Goal: Information Seeking & Learning: Learn about a topic

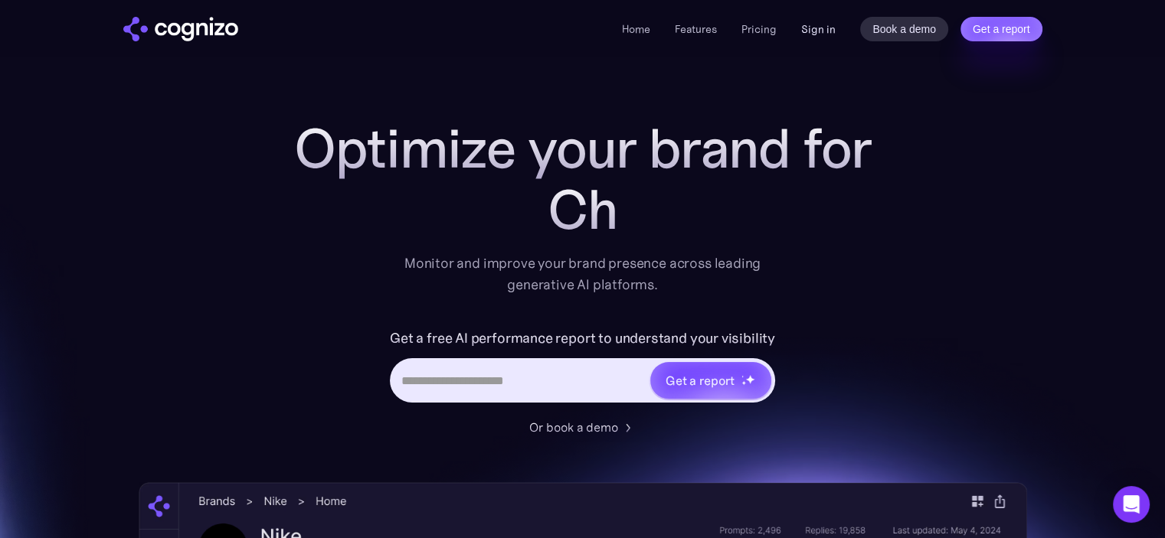
click at [827, 27] on link "Sign in" at bounding box center [818, 29] width 34 height 18
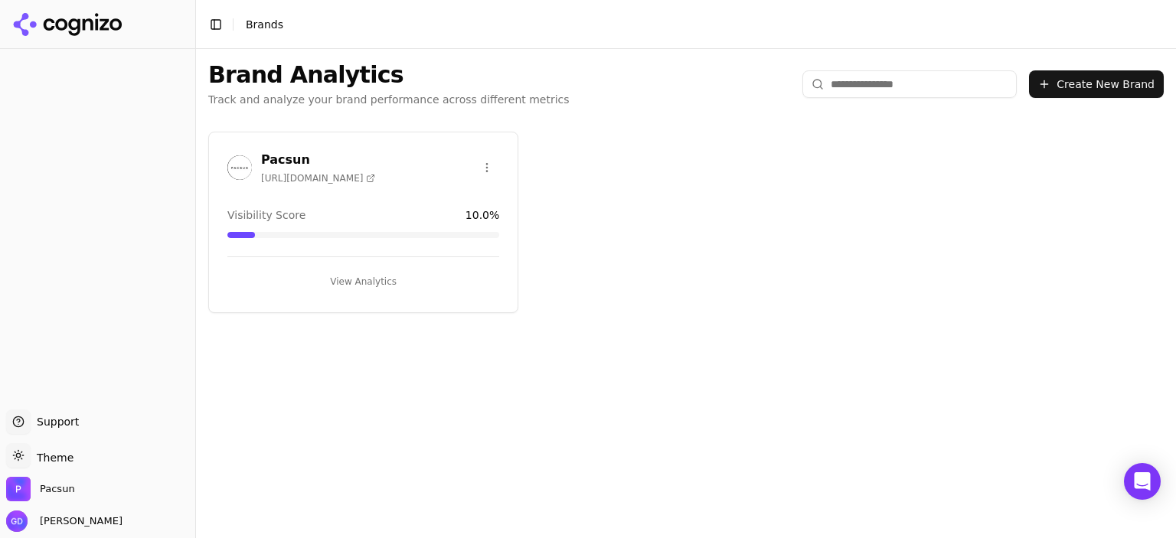
click at [359, 276] on button "View Analytics" at bounding box center [363, 282] width 272 height 25
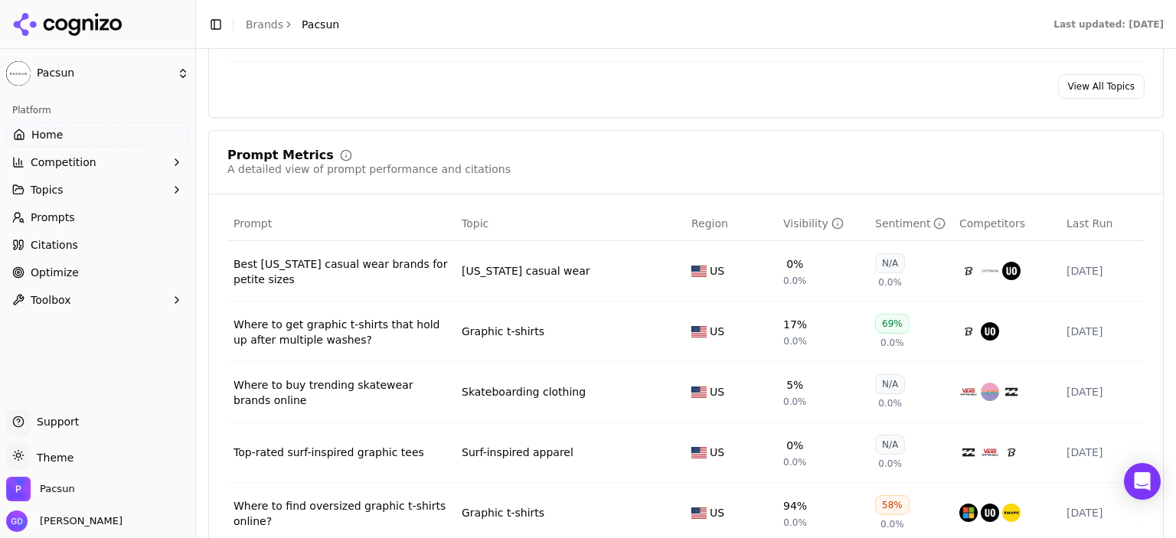
scroll to position [1072, 0]
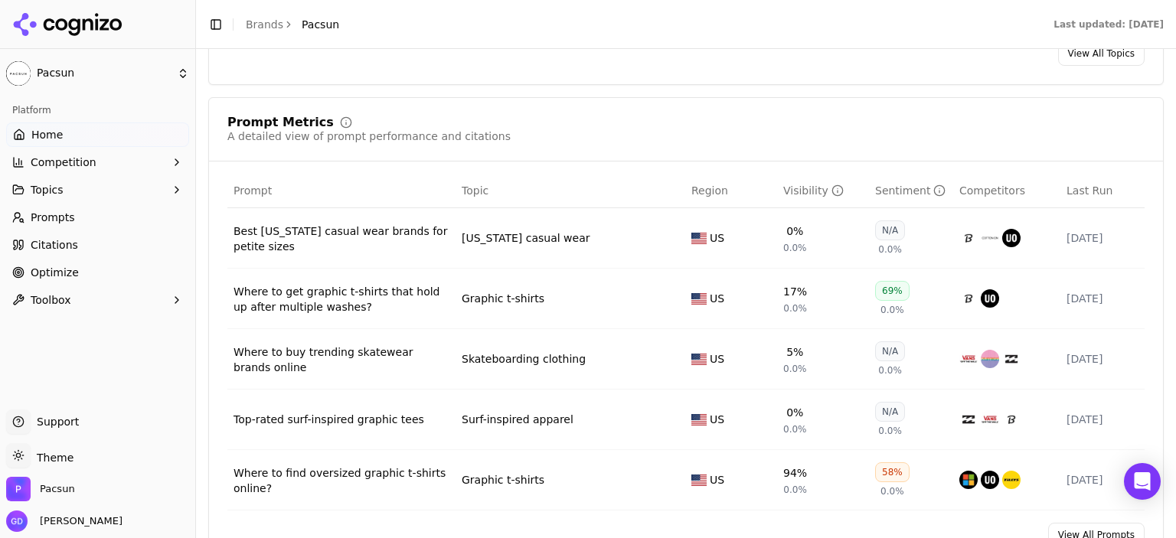
click at [794, 191] on div "Visibility" at bounding box center [813, 190] width 60 height 15
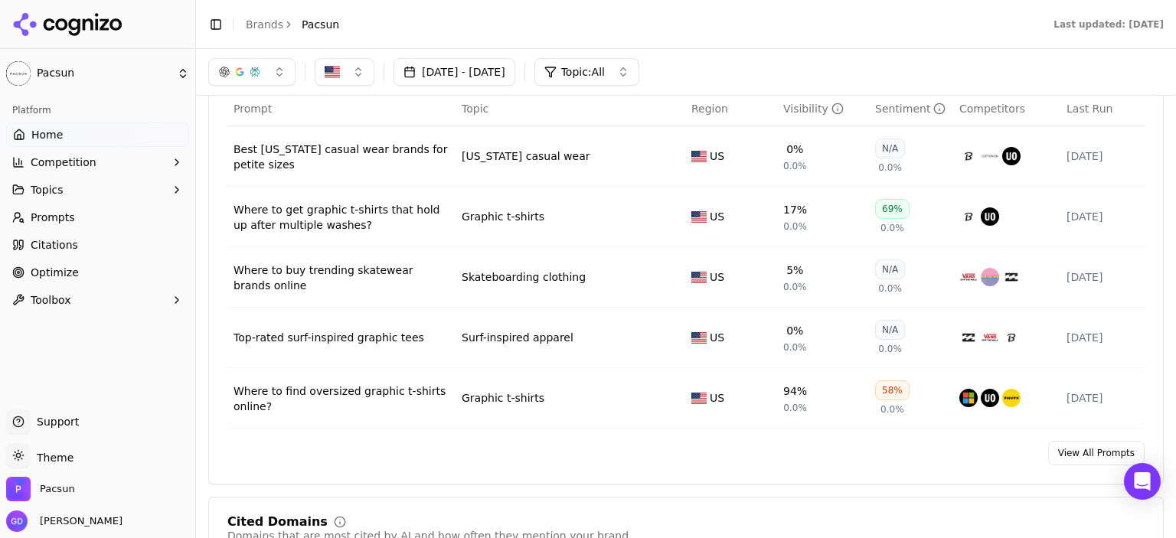
scroll to position [1149, 0]
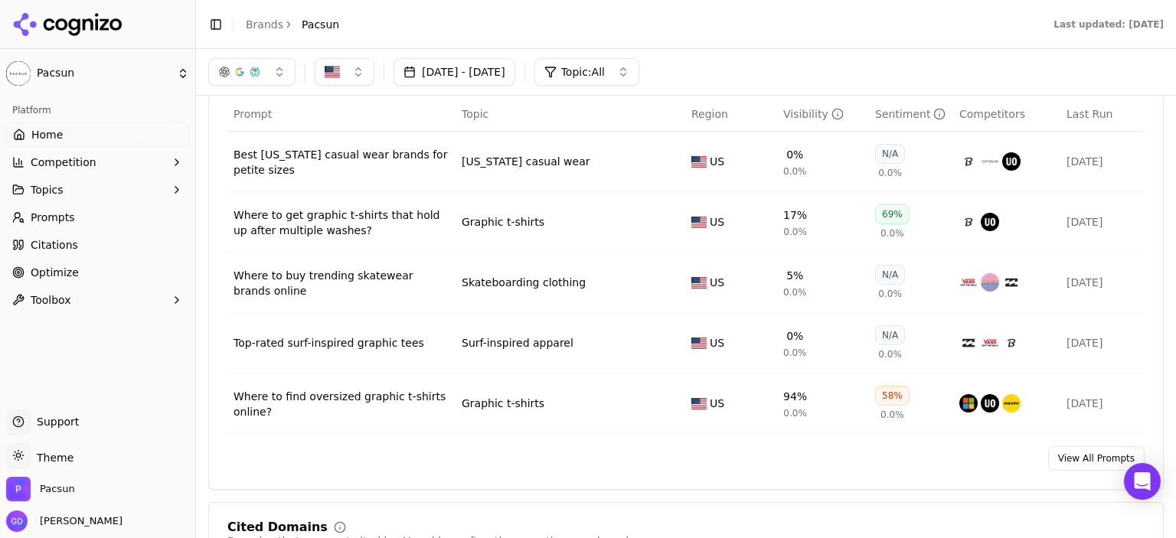
click at [65, 217] on span "Prompts" at bounding box center [53, 217] width 44 height 15
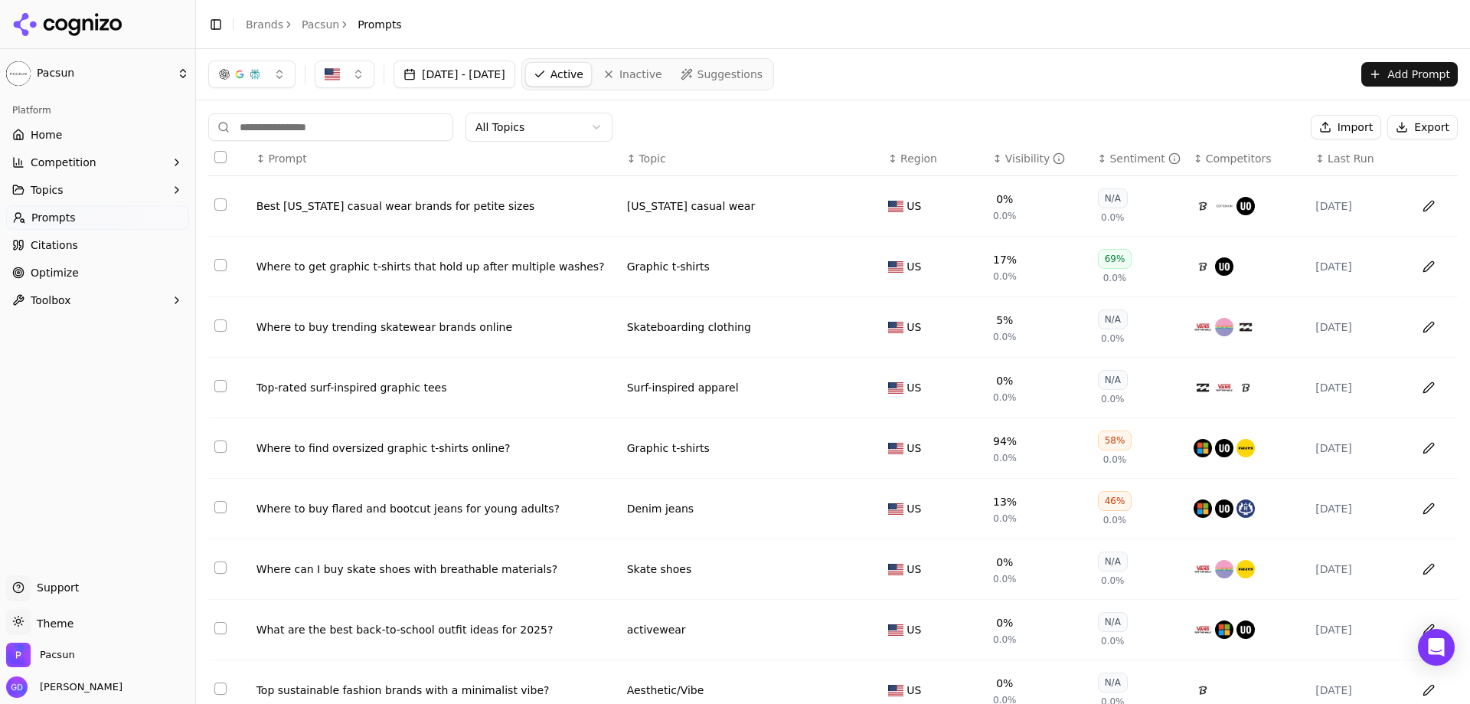
click at [100, 126] on link "Home" at bounding box center [97, 135] width 183 height 25
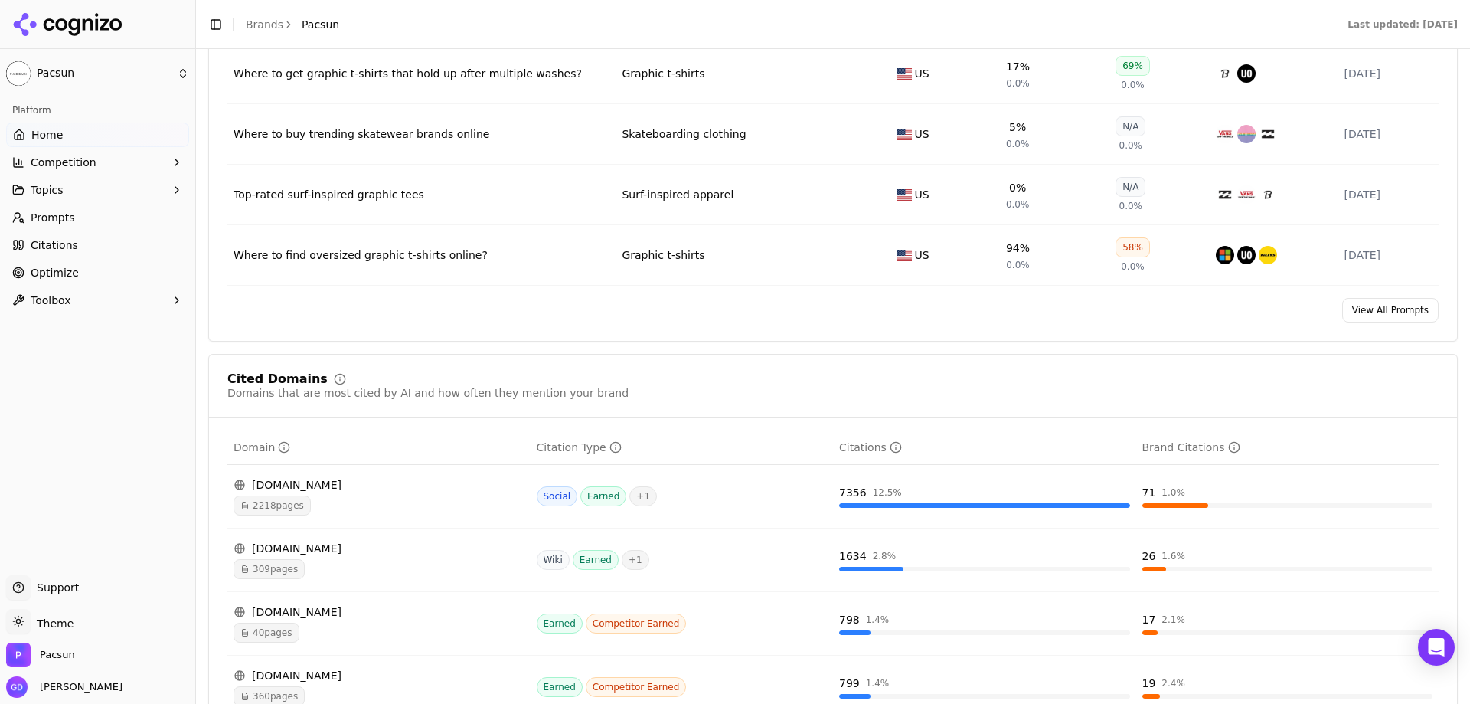
scroll to position [1302, 0]
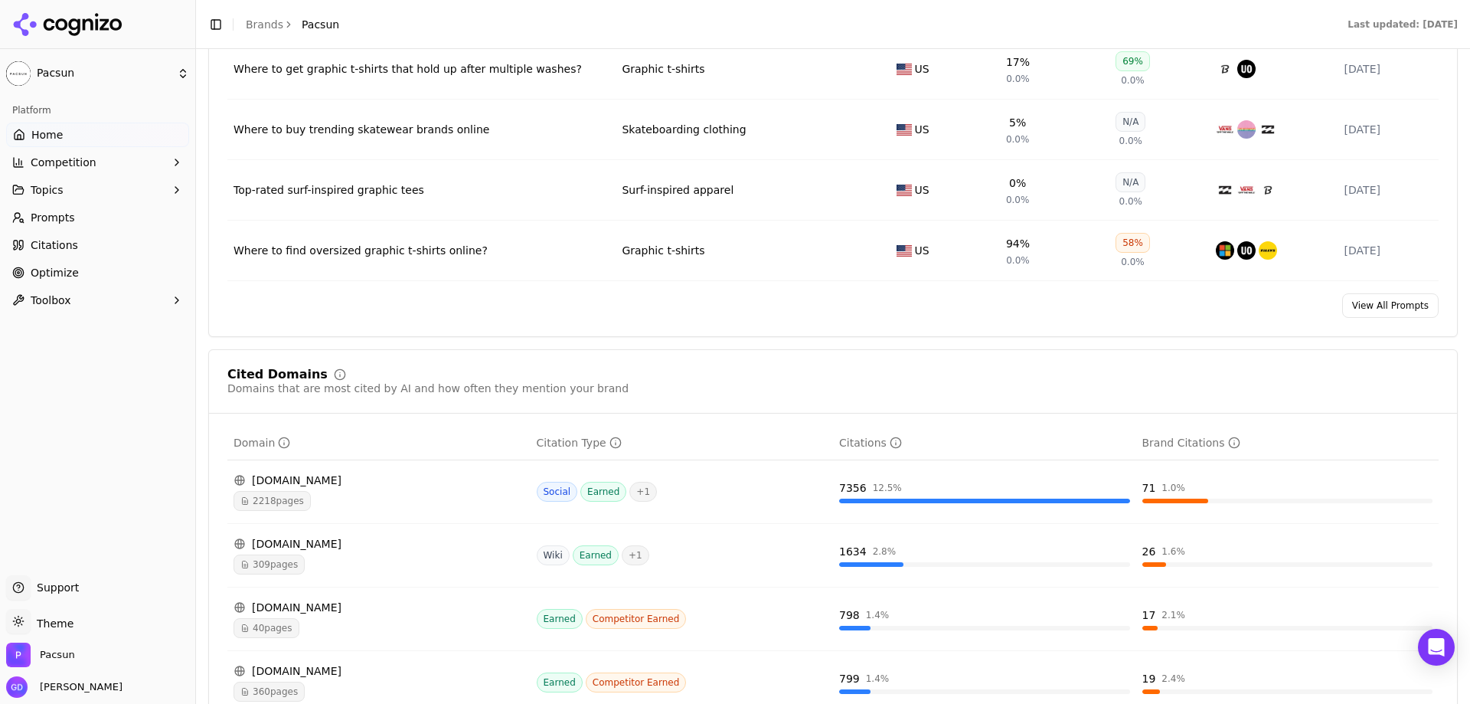
click at [320, 502] on div "2218 pages" at bounding box center [379, 501] width 291 height 20
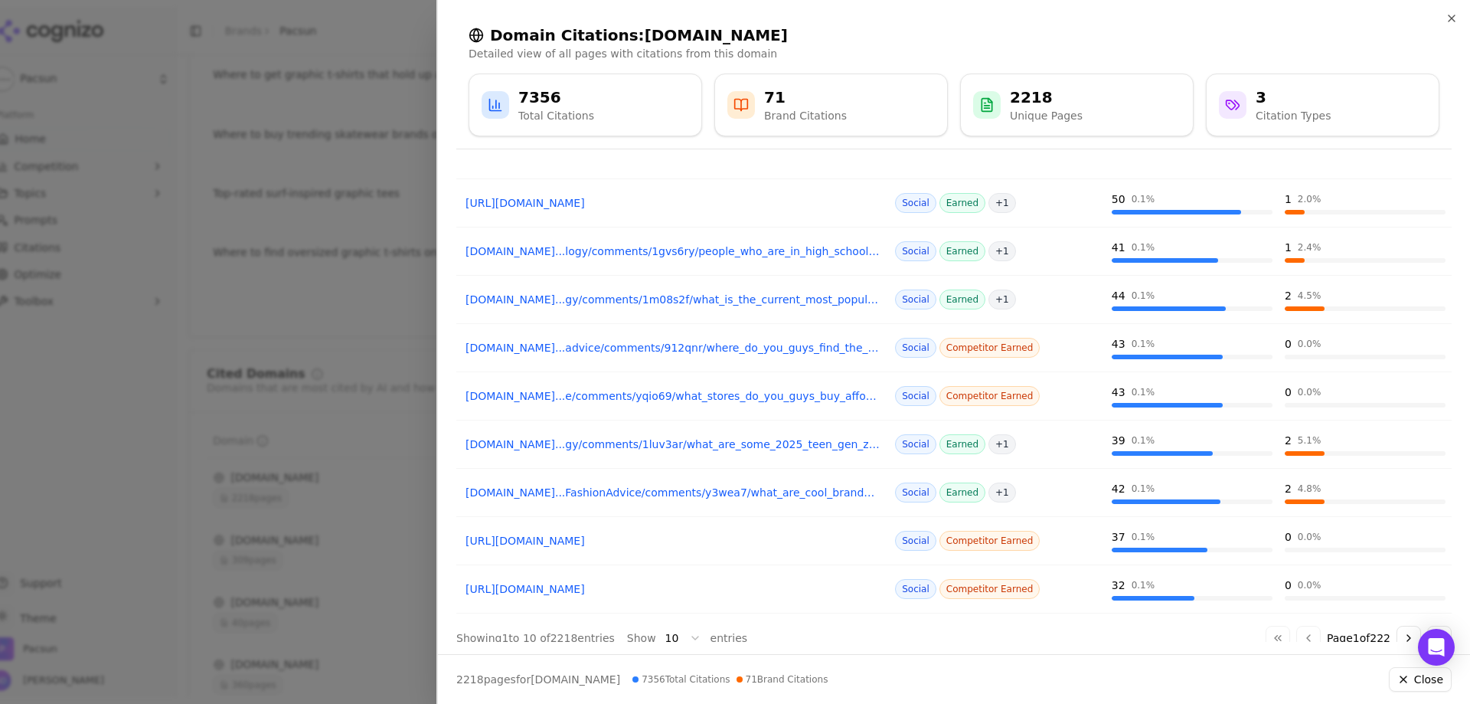
scroll to position [138, 0]
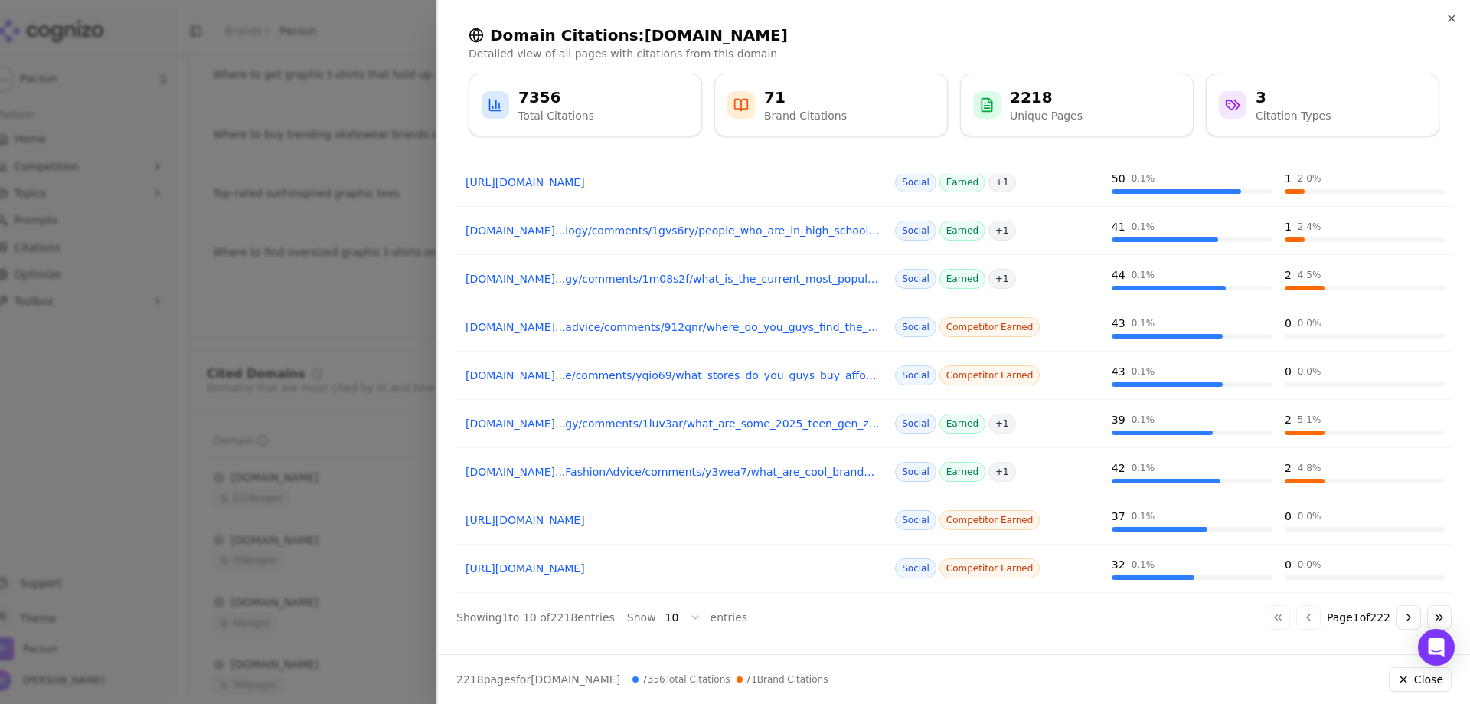
click at [344, 339] on div at bounding box center [735, 352] width 1470 height 704
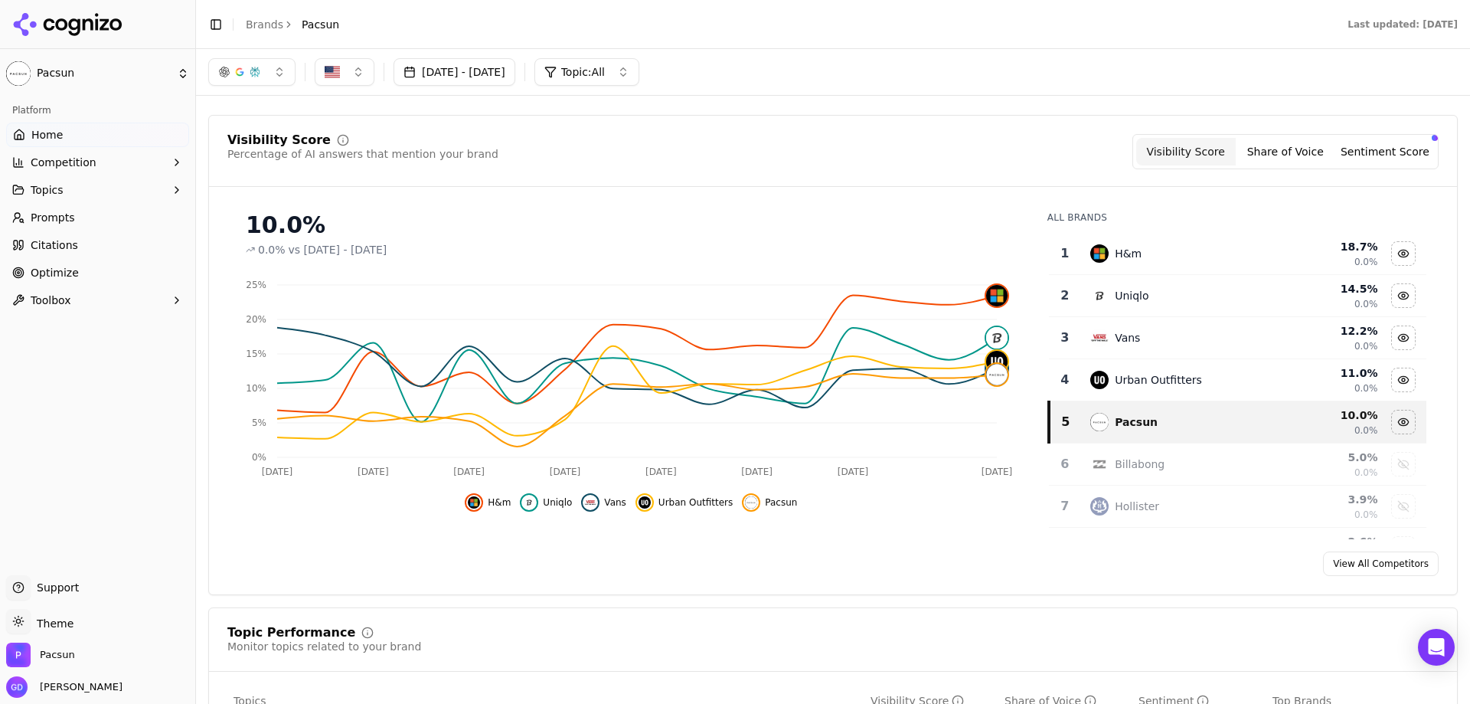
scroll to position [77, 0]
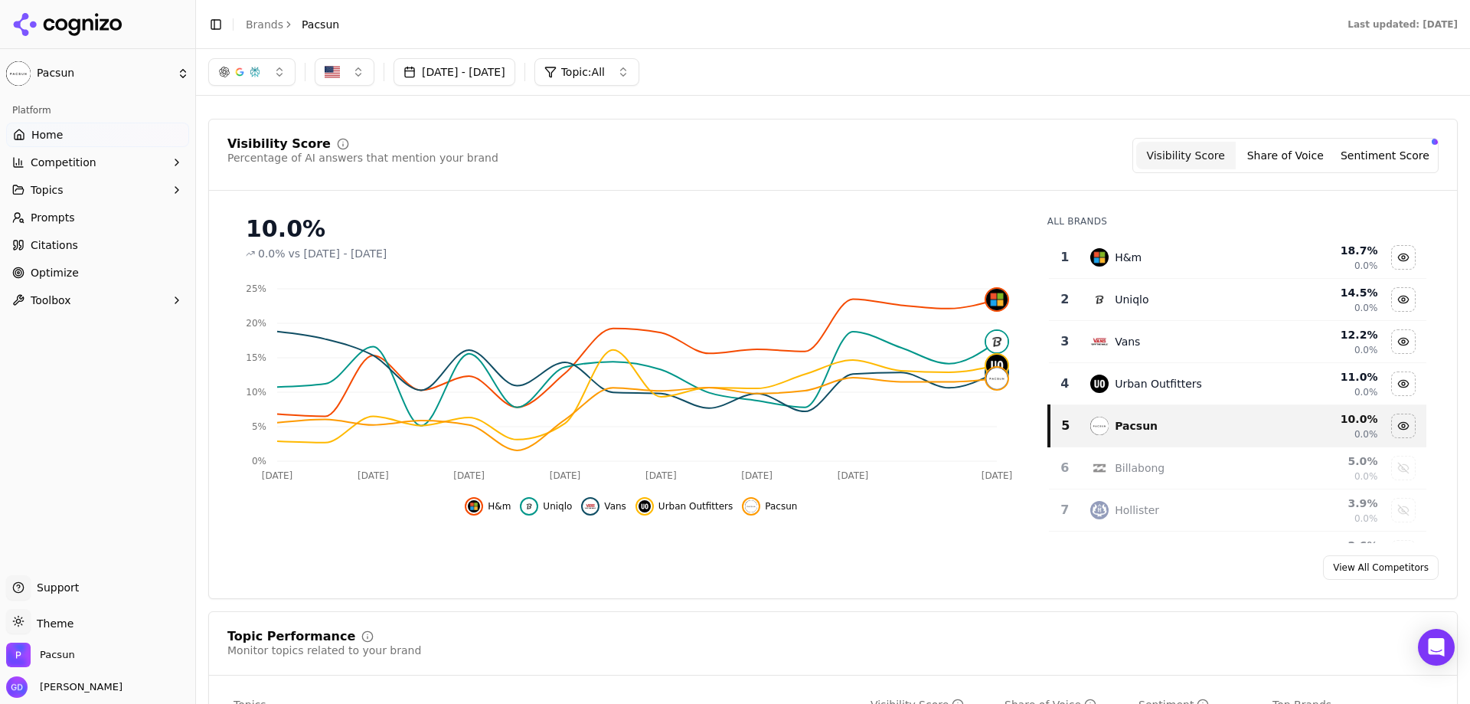
click at [1175, 152] on button "Sentiment Score" at bounding box center [1385, 156] width 100 height 28
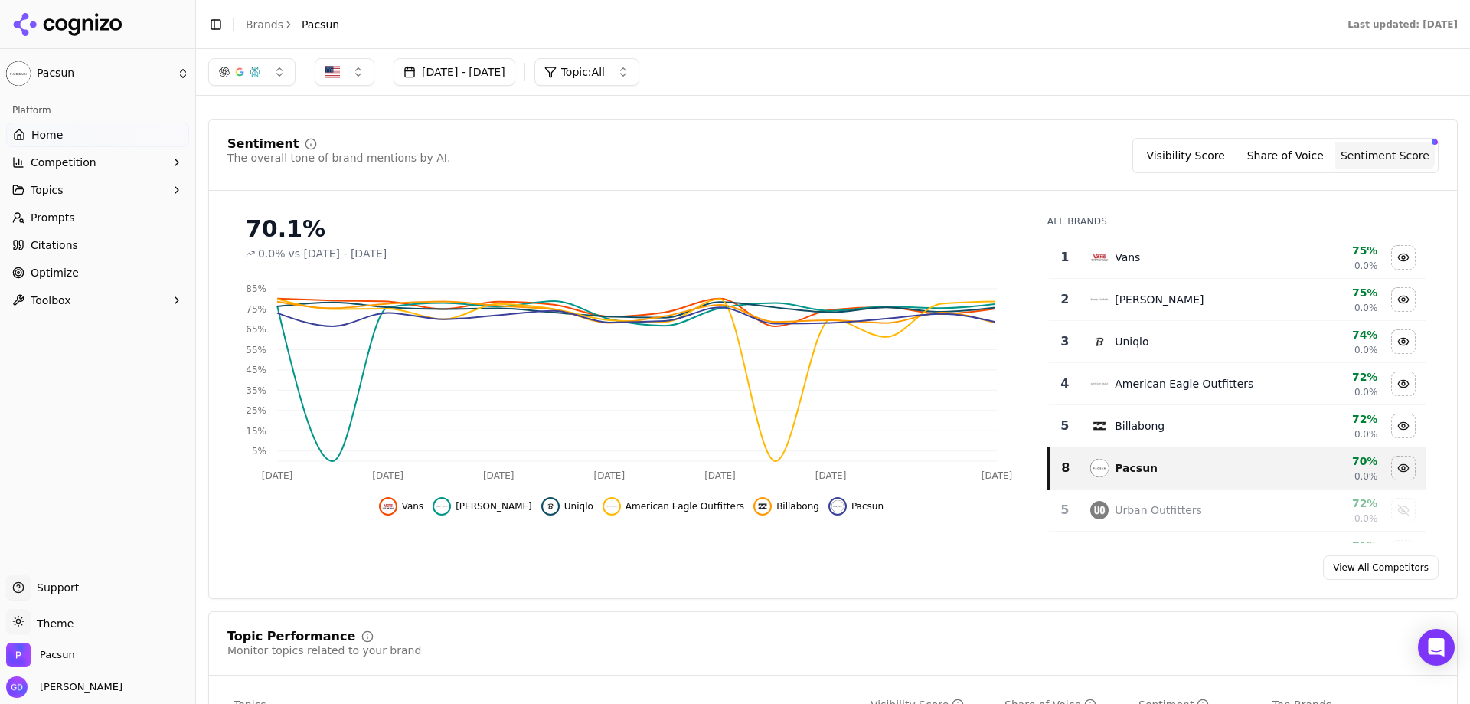
click at [1175, 158] on button "Share of Voice" at bounding box center [1286, 156] width 100 height 28
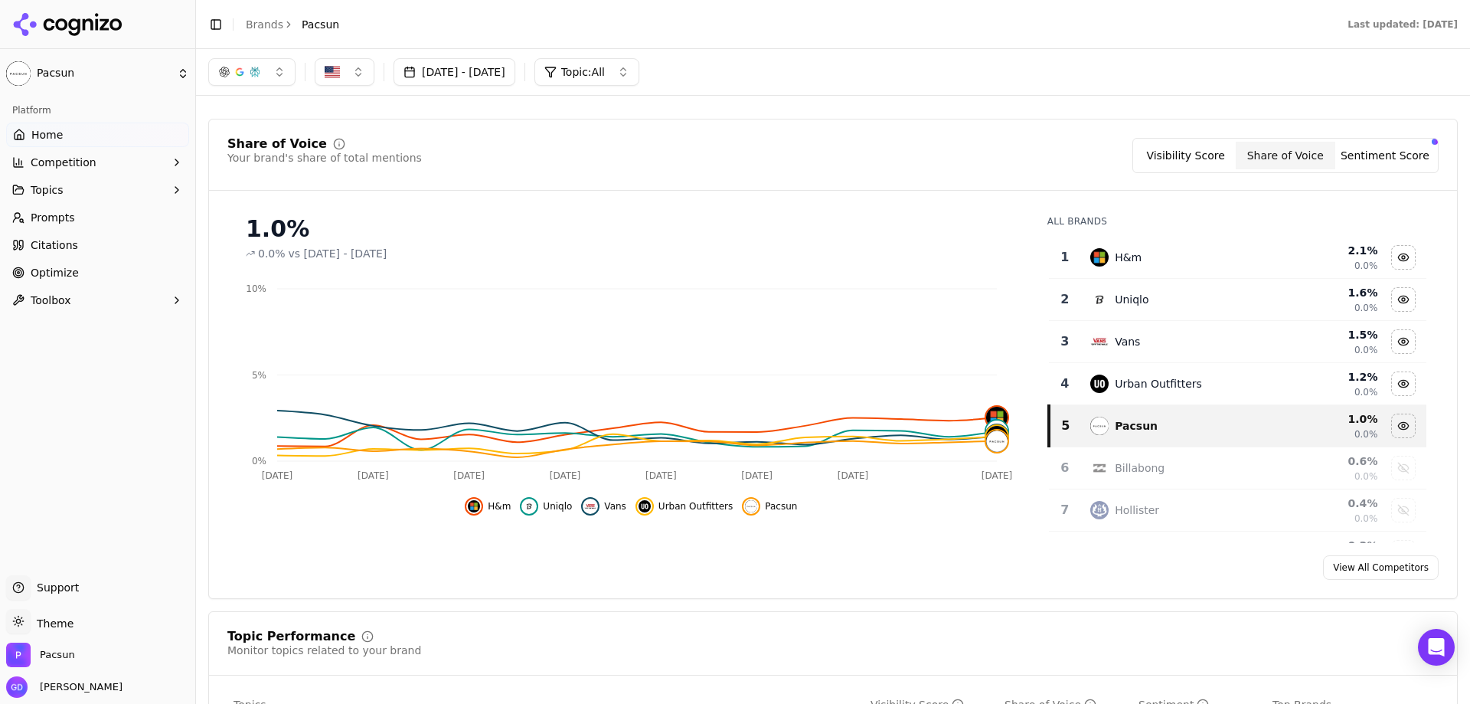
click at [1175, 155] on button "Visibility Score" at bounding box center [1186, 156] width 100 height 28
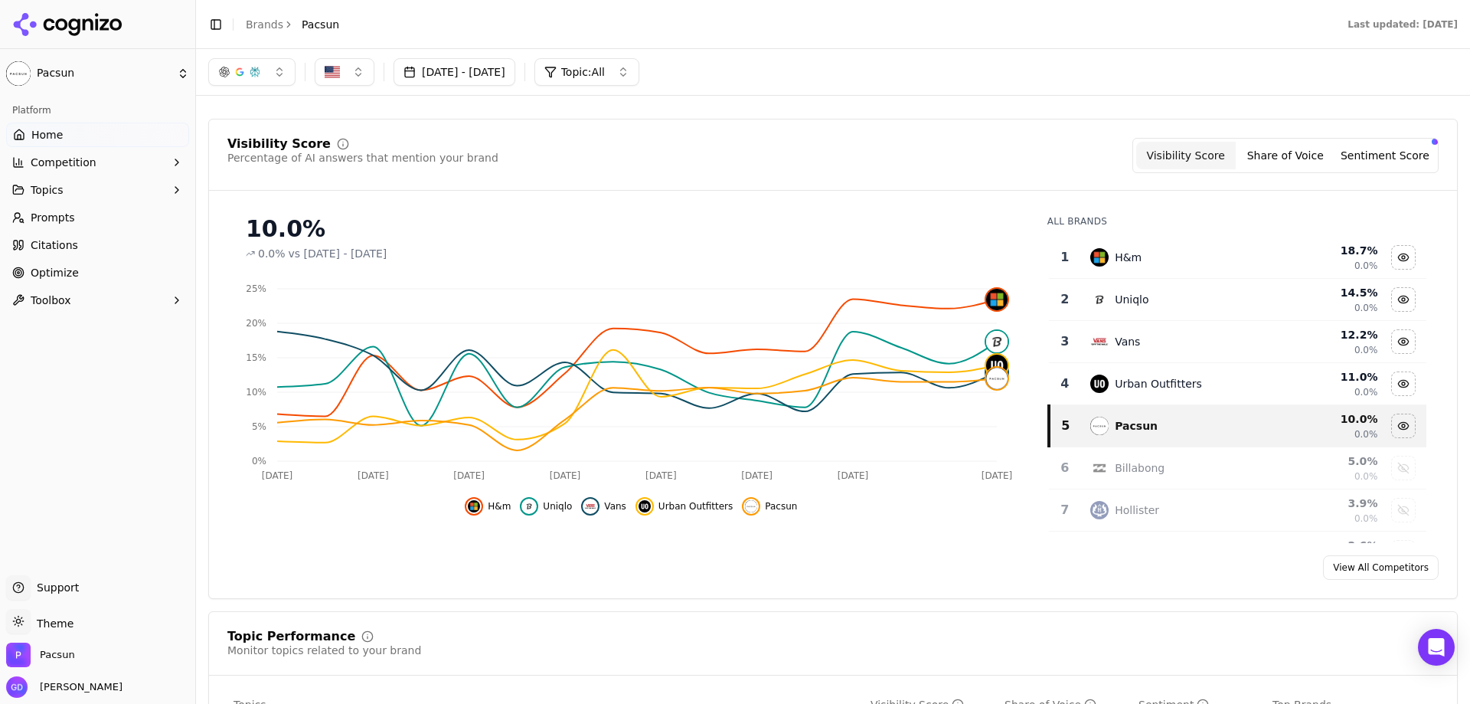
click at [1175, 159] on button "Sentiment Score" at bounding box center [1385, 156] width 100 height 28
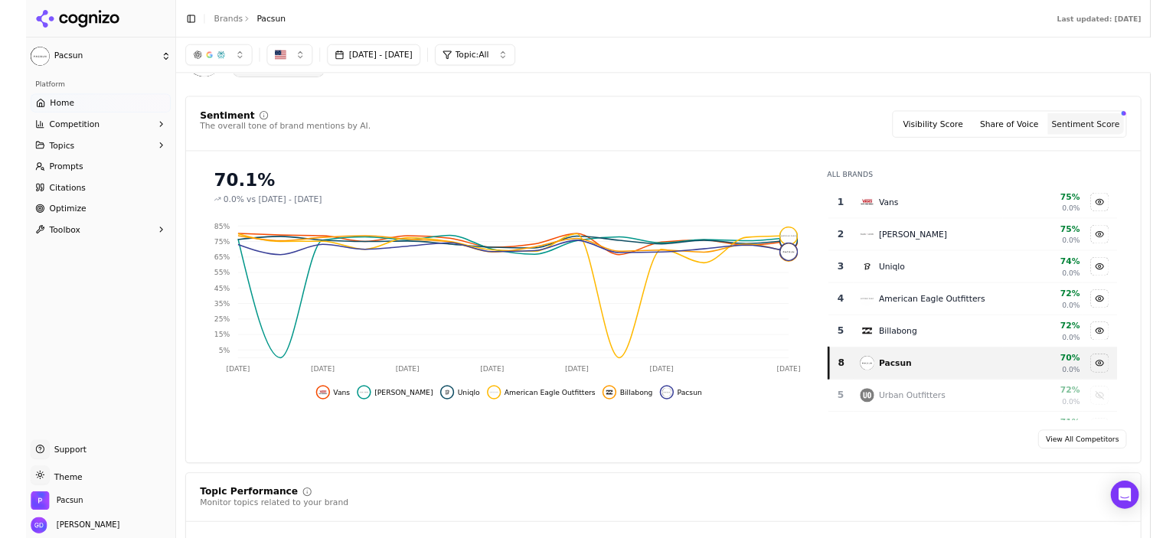
scroll to position [0, 0]
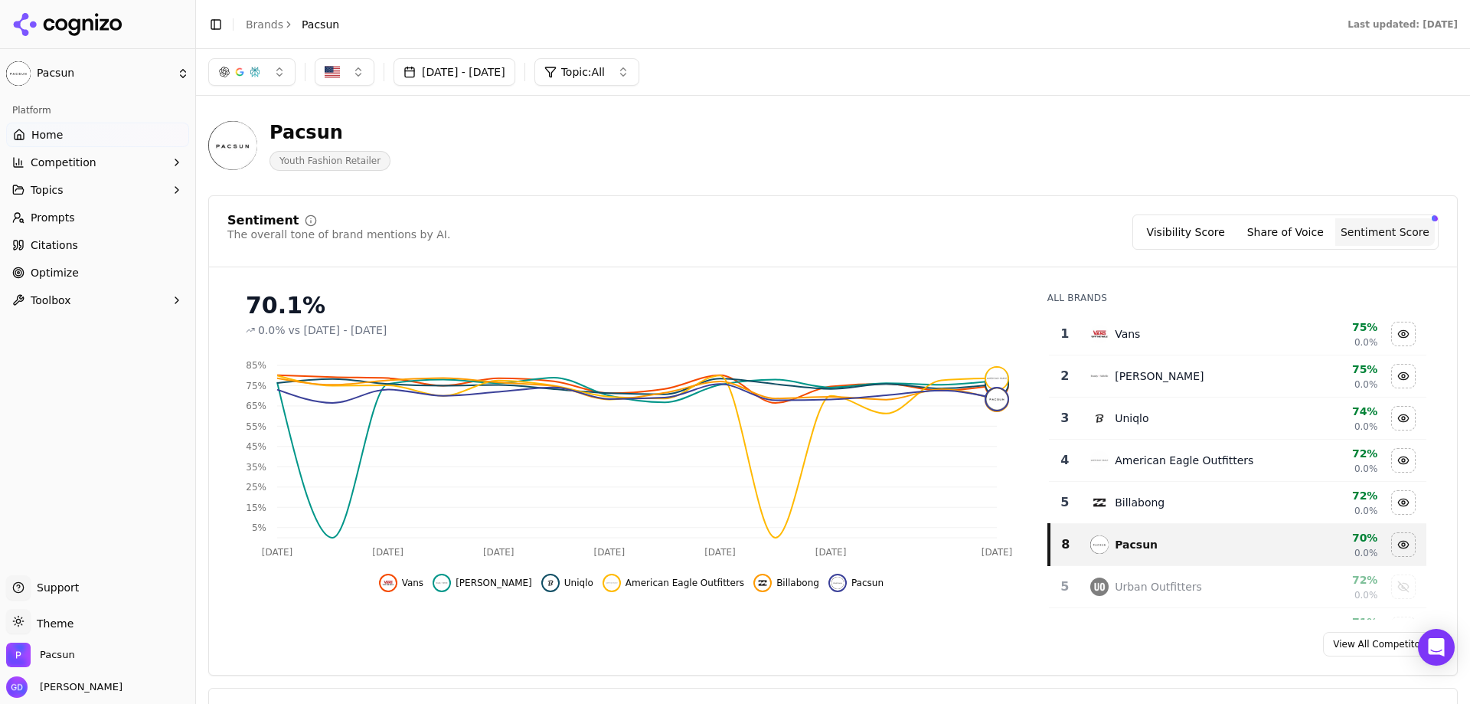
click at [276, 77] on button "button" at bounding box center [251, 72] width 87 height 28
click at [285, 131] on div "ChatGPT-Search" at bounding box center [251, 132] width 145 height 25
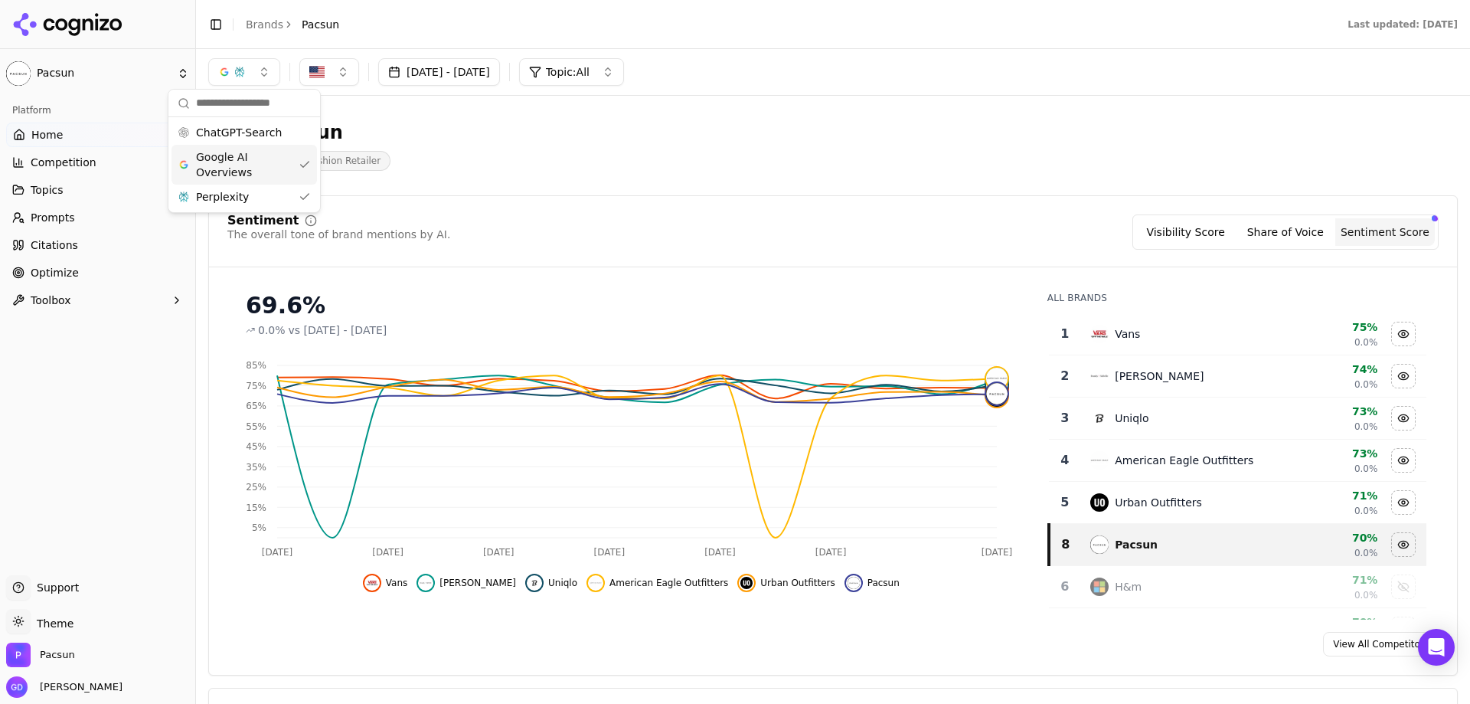
click at [293, 162] on div "Google AI Overviews" at bounding box center [244, 165] width 145 height 40
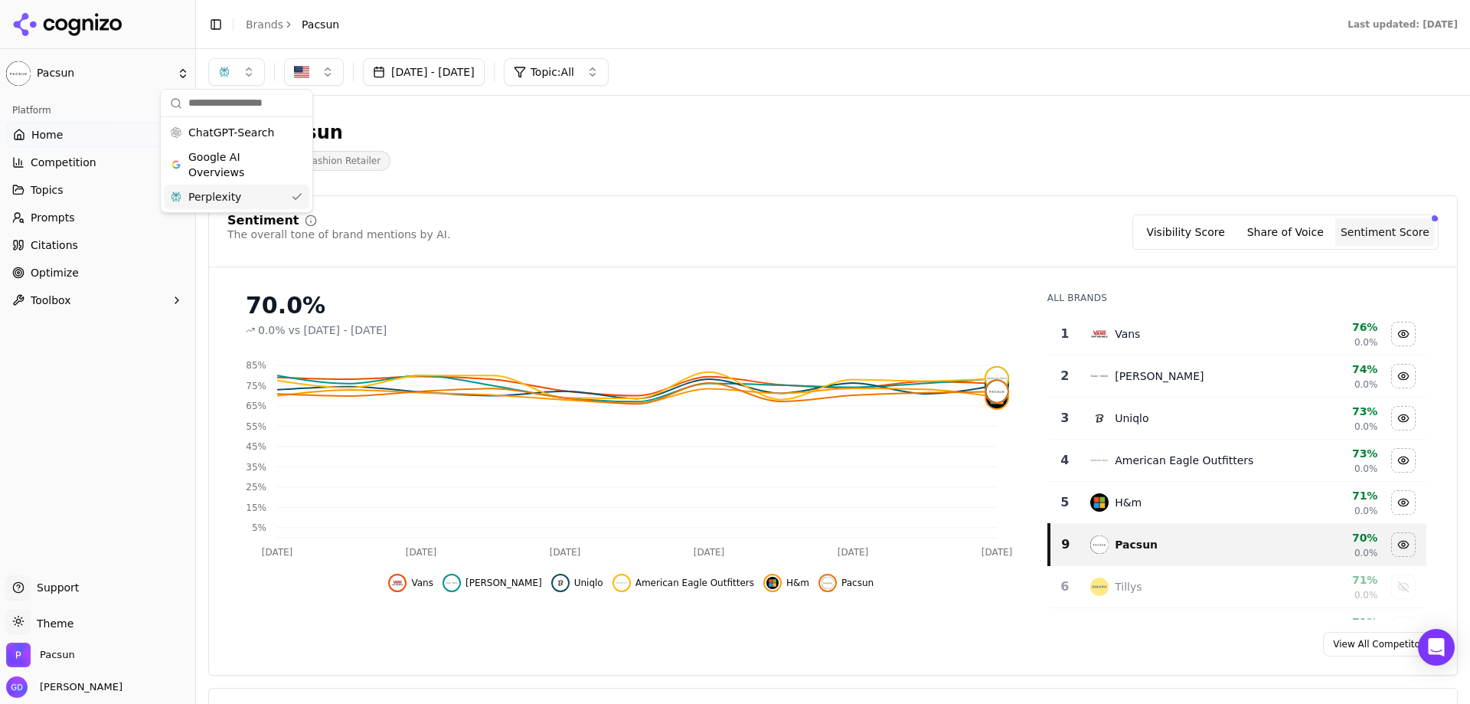
click at [293, 196] on div "Perplexity" at bounding box center [236, 197] width 145 height 25
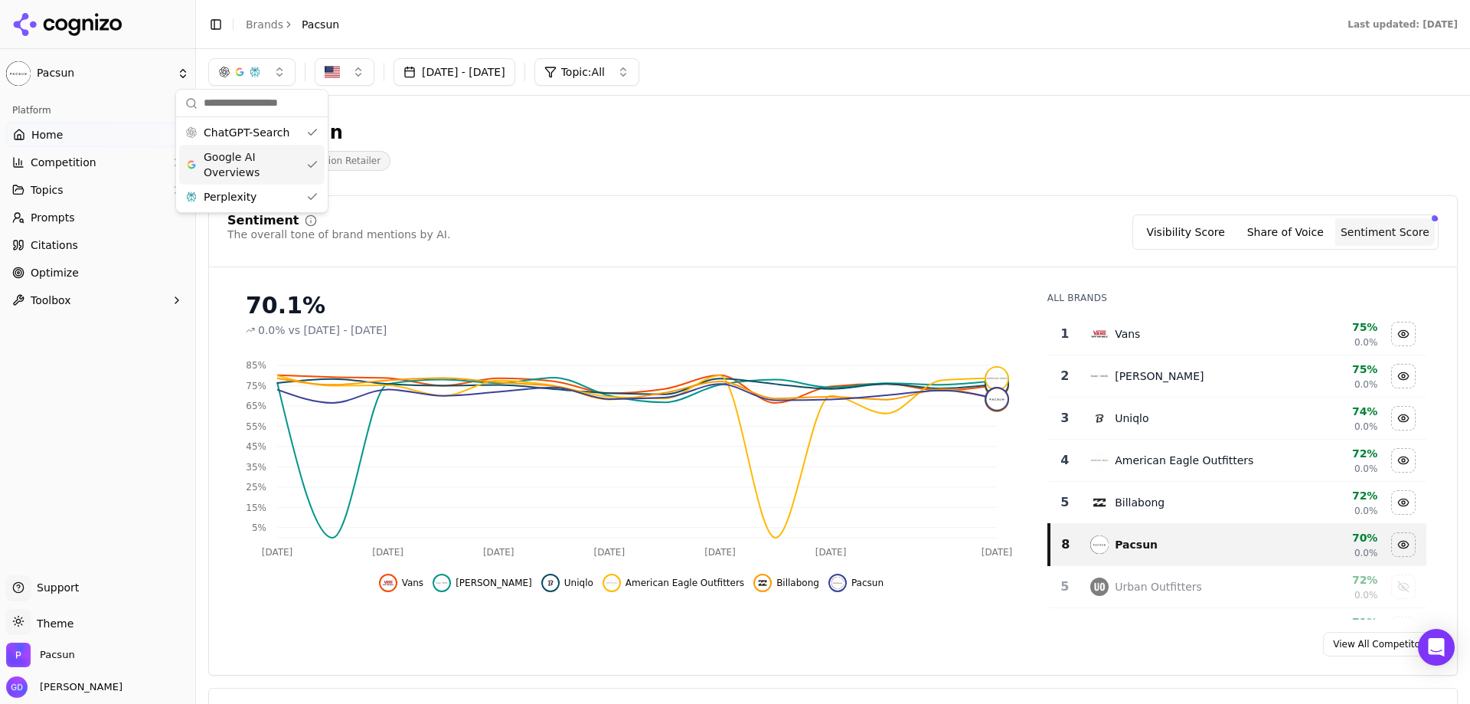
click at [721, 197] on div "Sentiment The overall tone of brand mentions by AI. Visibility Score Share of V…" at bounding box center [833, 435] width 1250 height 480
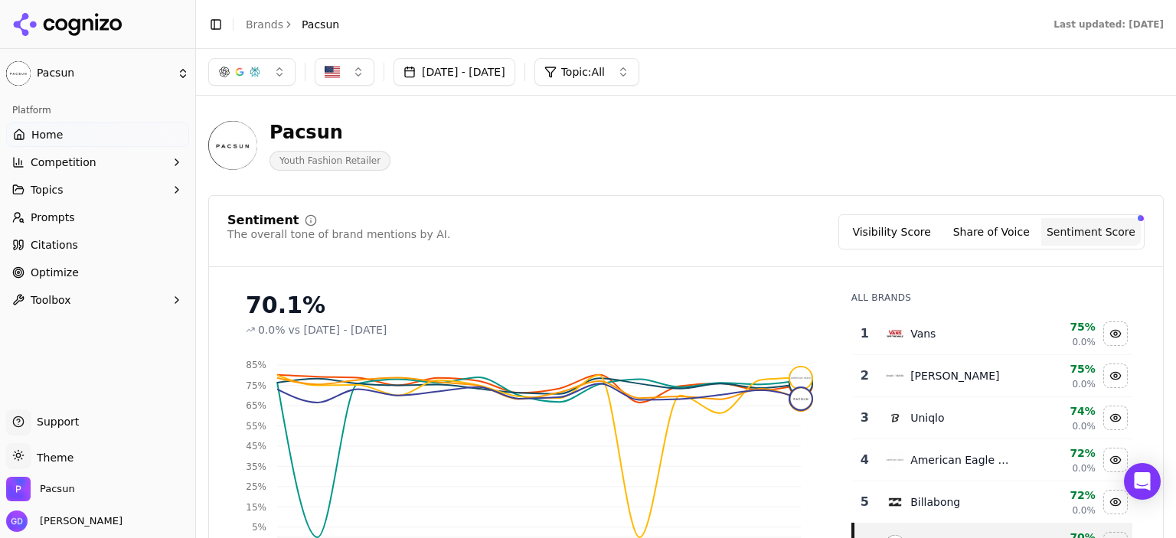
click at [89, 213] on link "Prompts" at bounding box center [97, 217] width 183 height 25
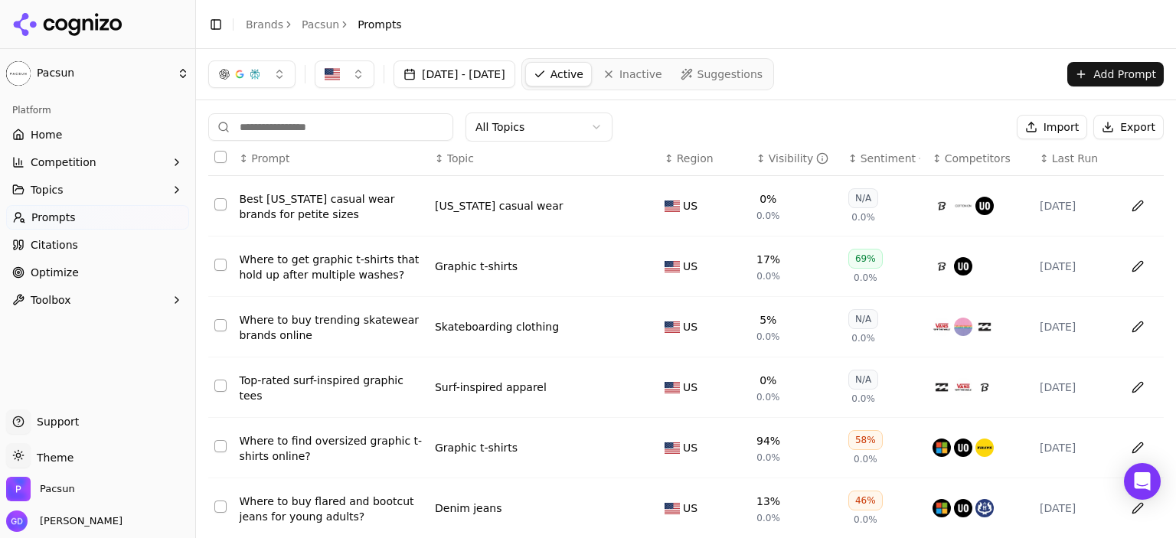
click at [899, 158] on div "Sentiment" at bounding box center [891, 158] width 60 height 15
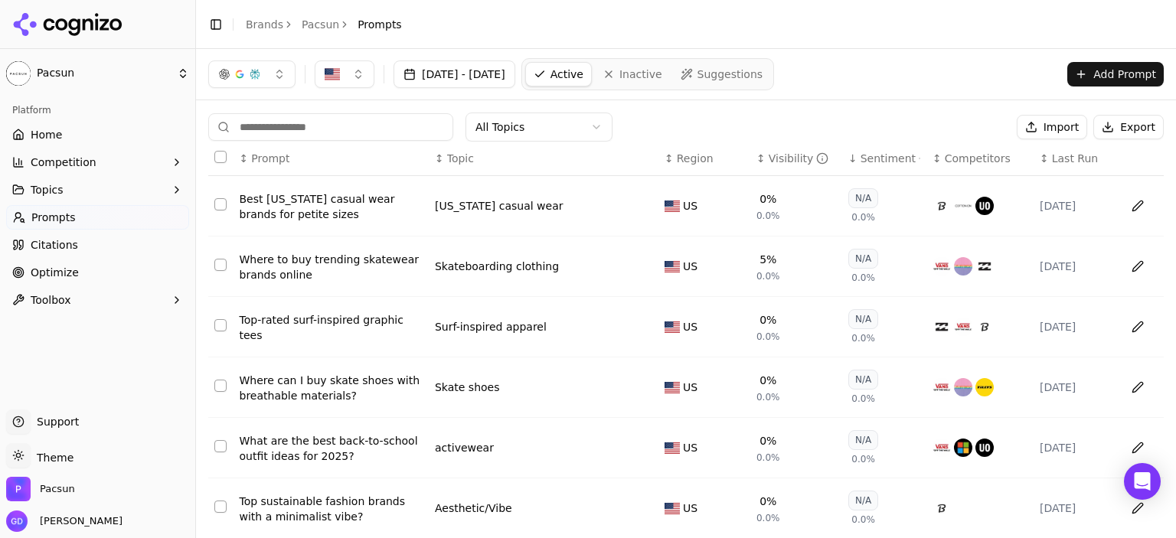
click at [879, 162] on div "Sentiment" at bounding box center [891, 158] width 60 height 15
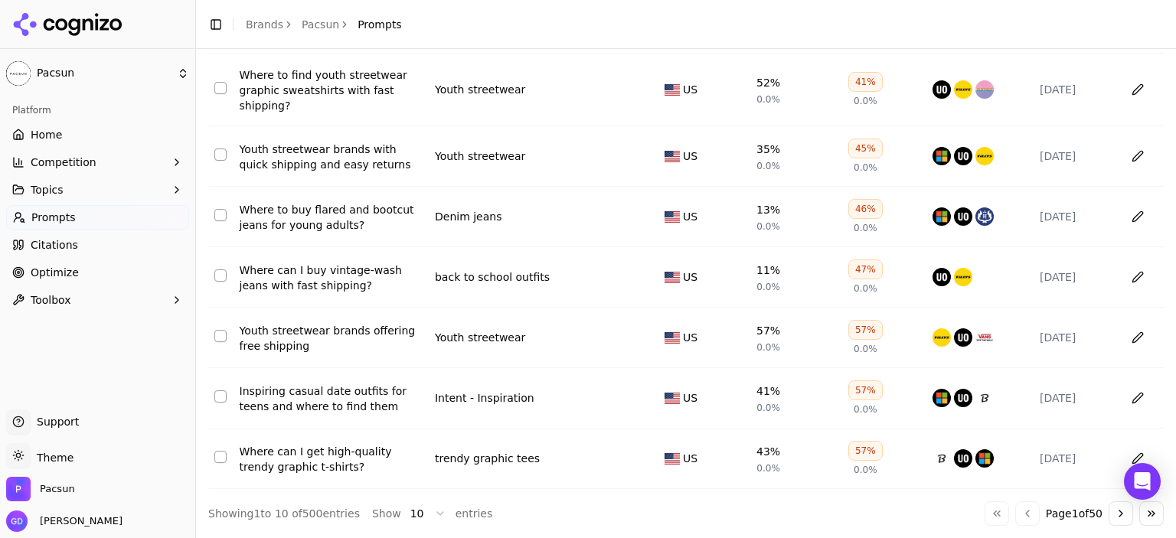
scroll to position [328, 0]
click at [420, 515] on html "Pacsun Platform Home Competition Topics Prompts Citations Optimize Toolbox Supp…" at bounding box center [588, 269] width 1176 height 538
drag, startPoint x: 418, startPoint y: 454, endPoint x: 665, endPoint y: 381, distance: 257.3
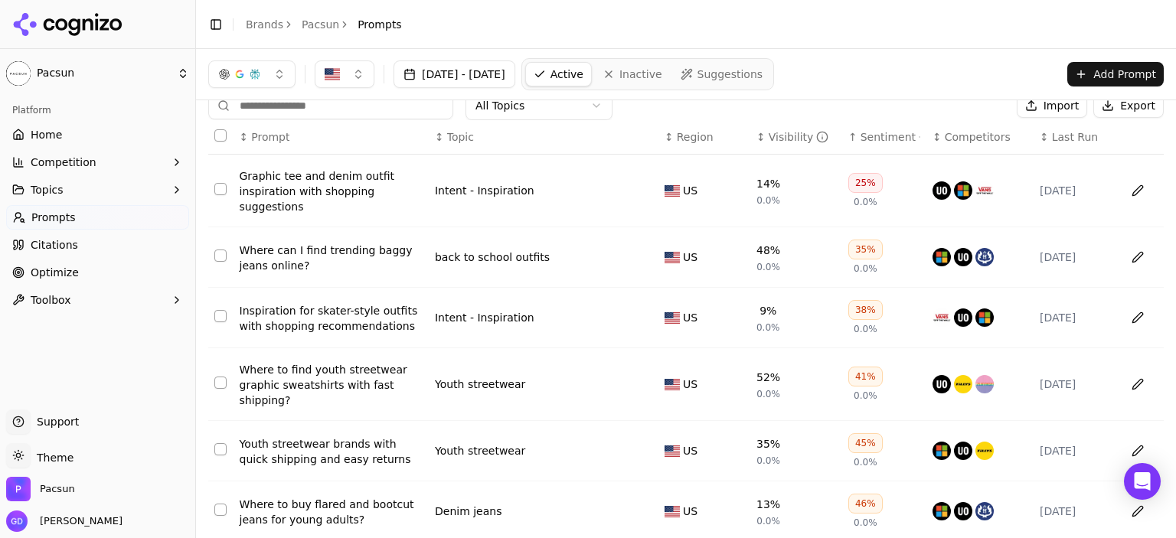
scroll to position [0, 0]
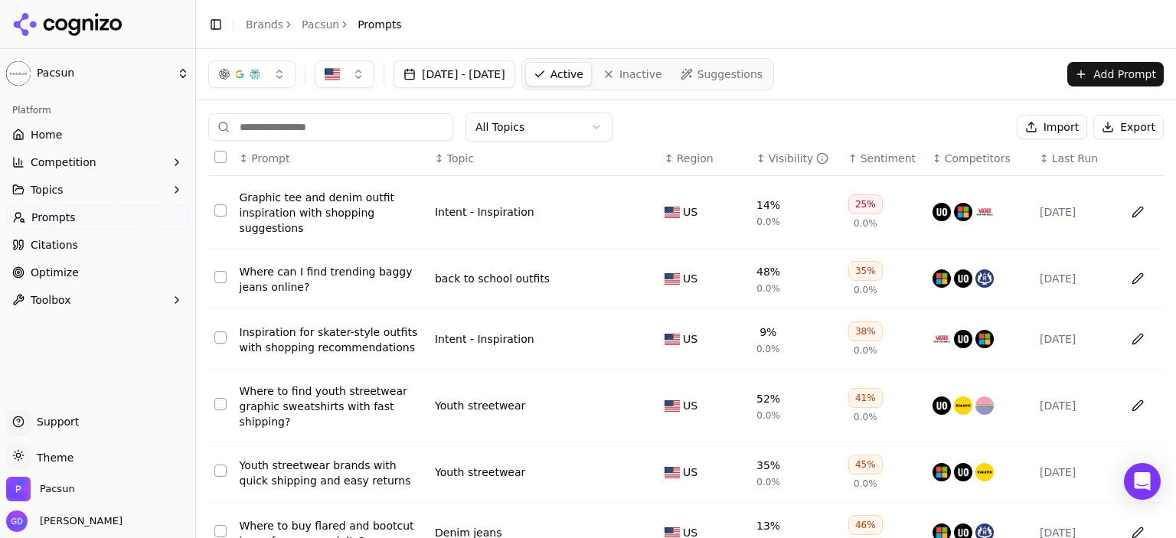
click at [662, 81] on span "Inactive" at bounding box center [640, 74] width 43 height 15
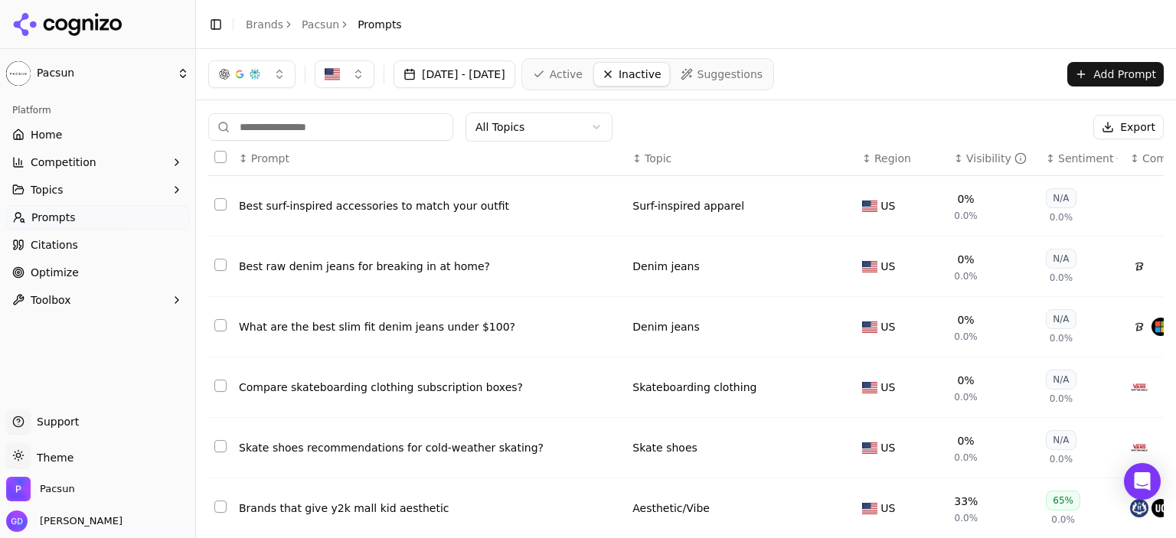
click at [645, 165] on span "Topic" at bounding box center [658, 158] width 27 height 15
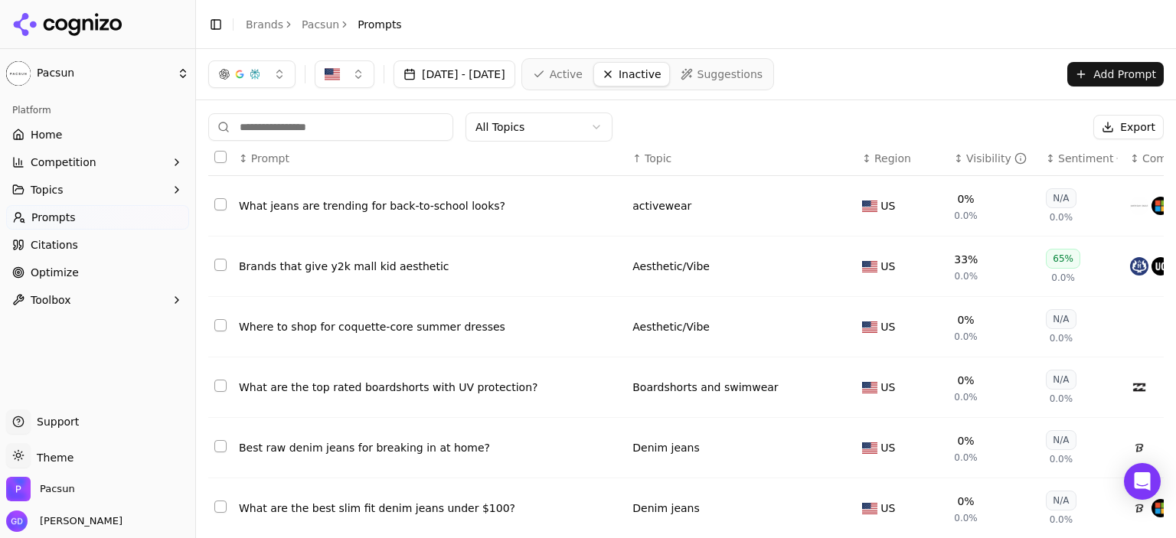
click at [642, 161] on div "↑ Topic" at bounding box center [741, 158] width 217 height 15
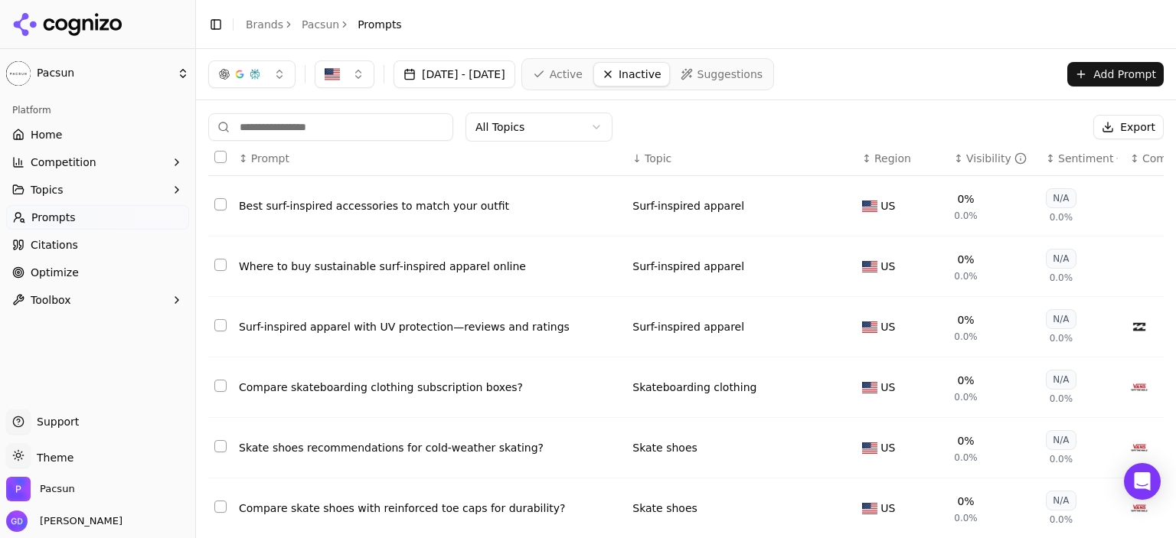
click at [11, 391] on div "Platform Home Competition Topics Prompts Citations Optimize Toolbox" at bounding box center [97, 248] width 195 height 312
click at [60, 273] on span "Optimize" at bounding box center [55, 272] width 48 height 15
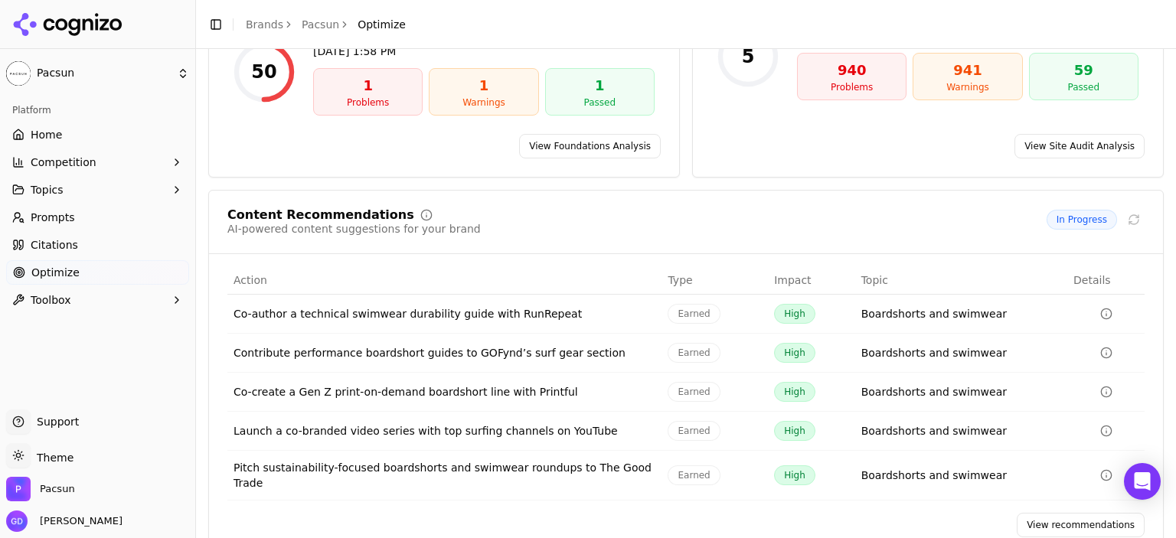
scroll to position [178, 0]
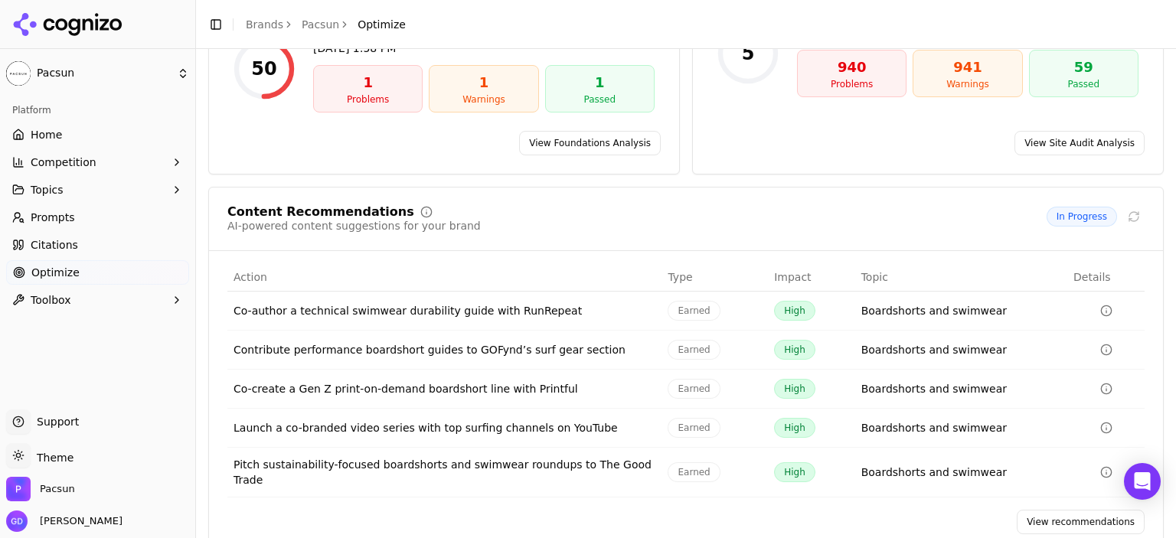
click at [162, 382] on div "Platform Home Competition Topics Prompts Citations Optimize Toolbox" at bounding box center [97, 248] width 195 height 312
click at [1037, 510] on link "View recommendations" at bounding box center [1081, 522] width 128 height 25
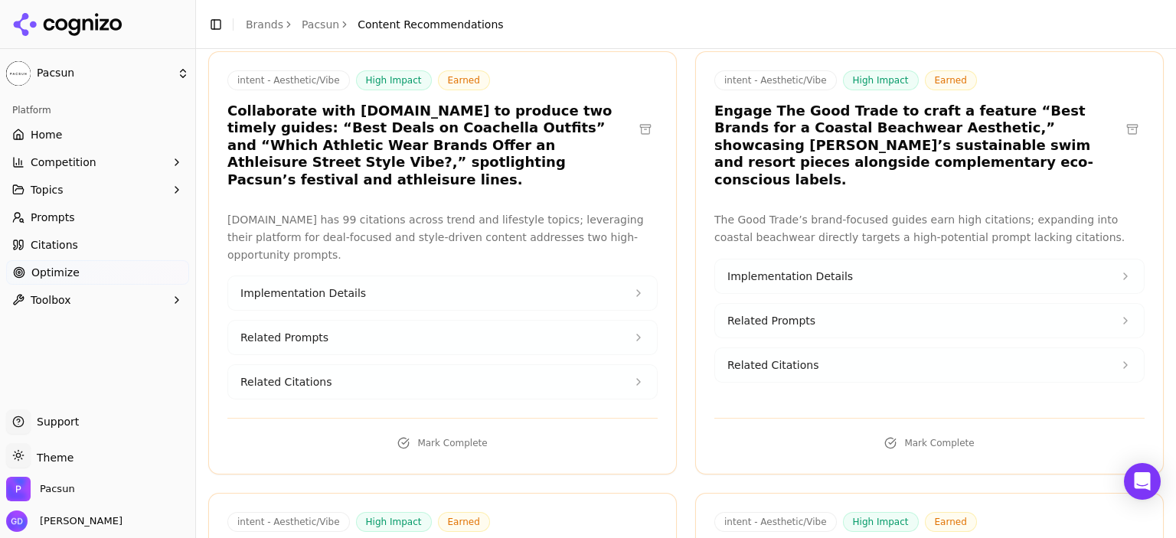
scroll to position [14255, 0]
